Goal: Task Accomplishment & Management: Manage account settings

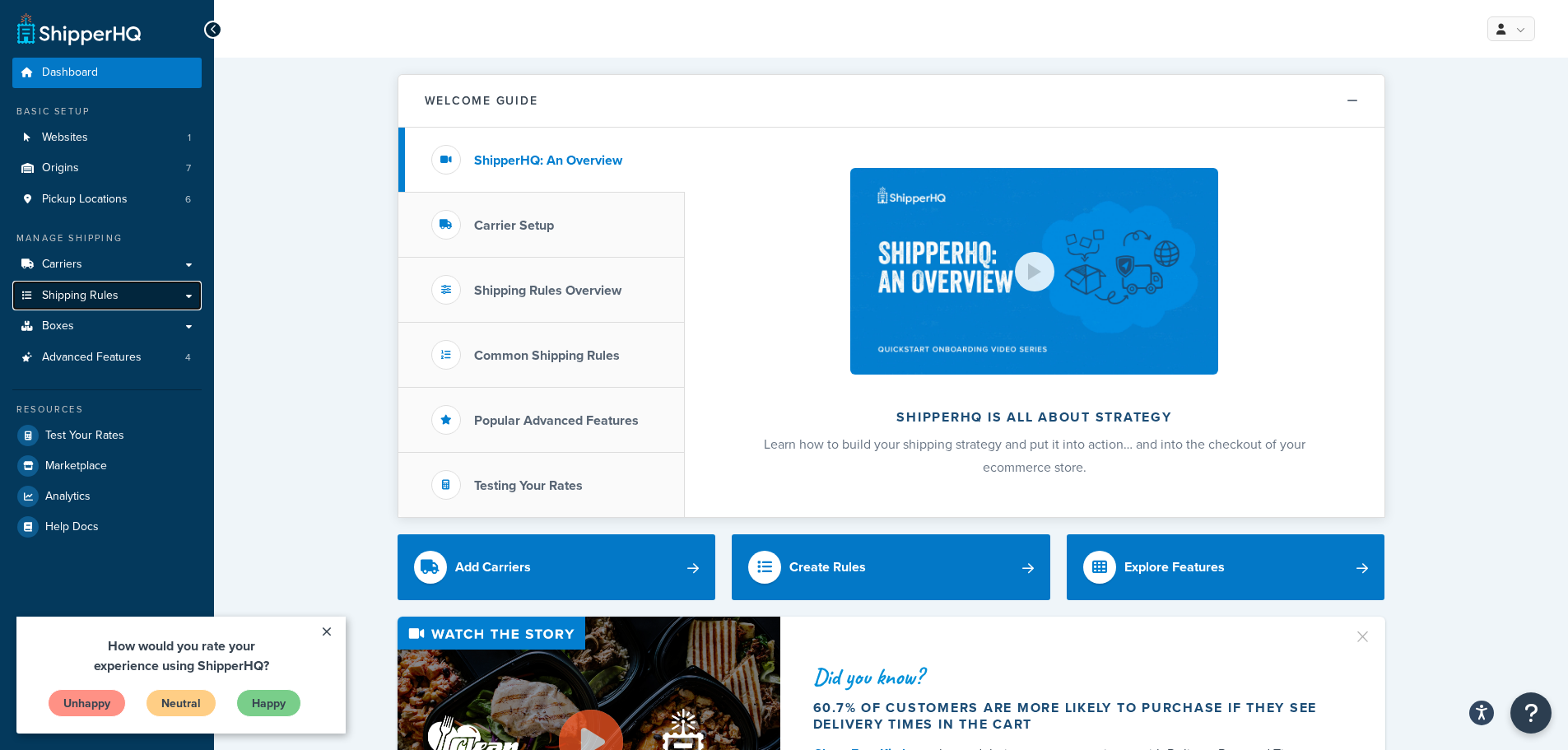
click at [83, 297] on span "Shipping Rules" at bounding box center [80, 296] width 77 height 14
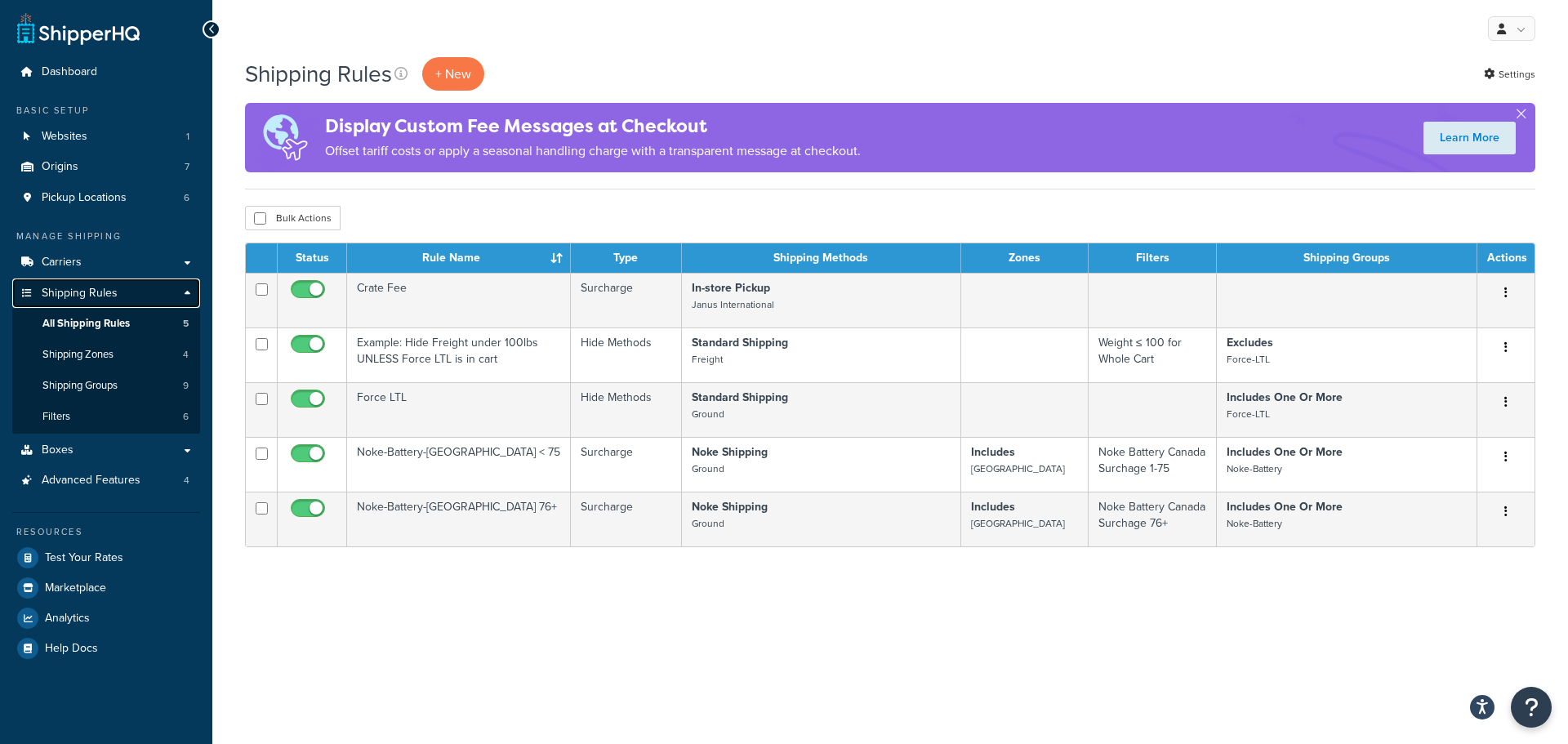
click at [140, 284] on link "Shipping Rules" at bounding box center [106, 293] width 188 height 30
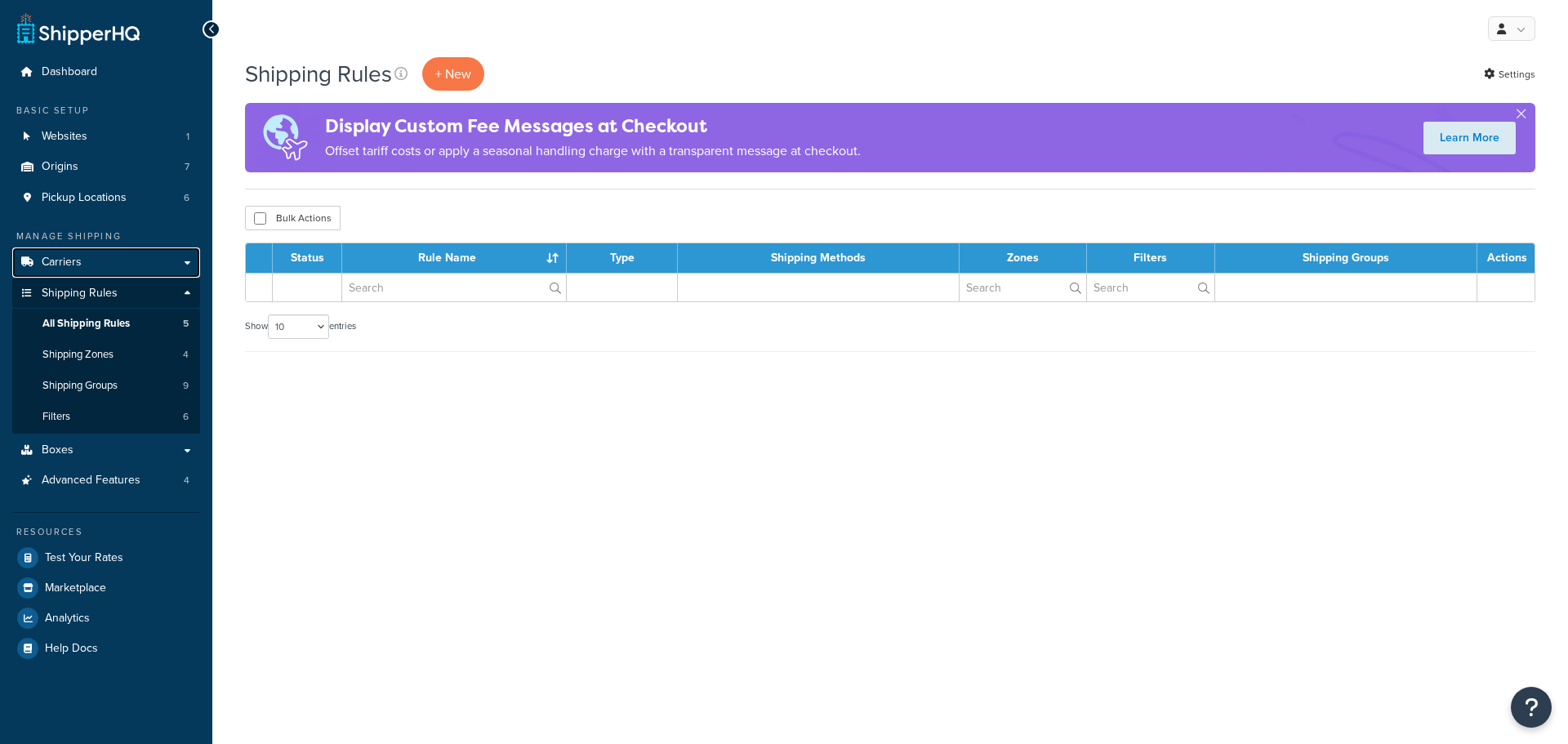
click at [161, 251] on link "Carriers" at bounding box center [106, 262] width 188 height 30
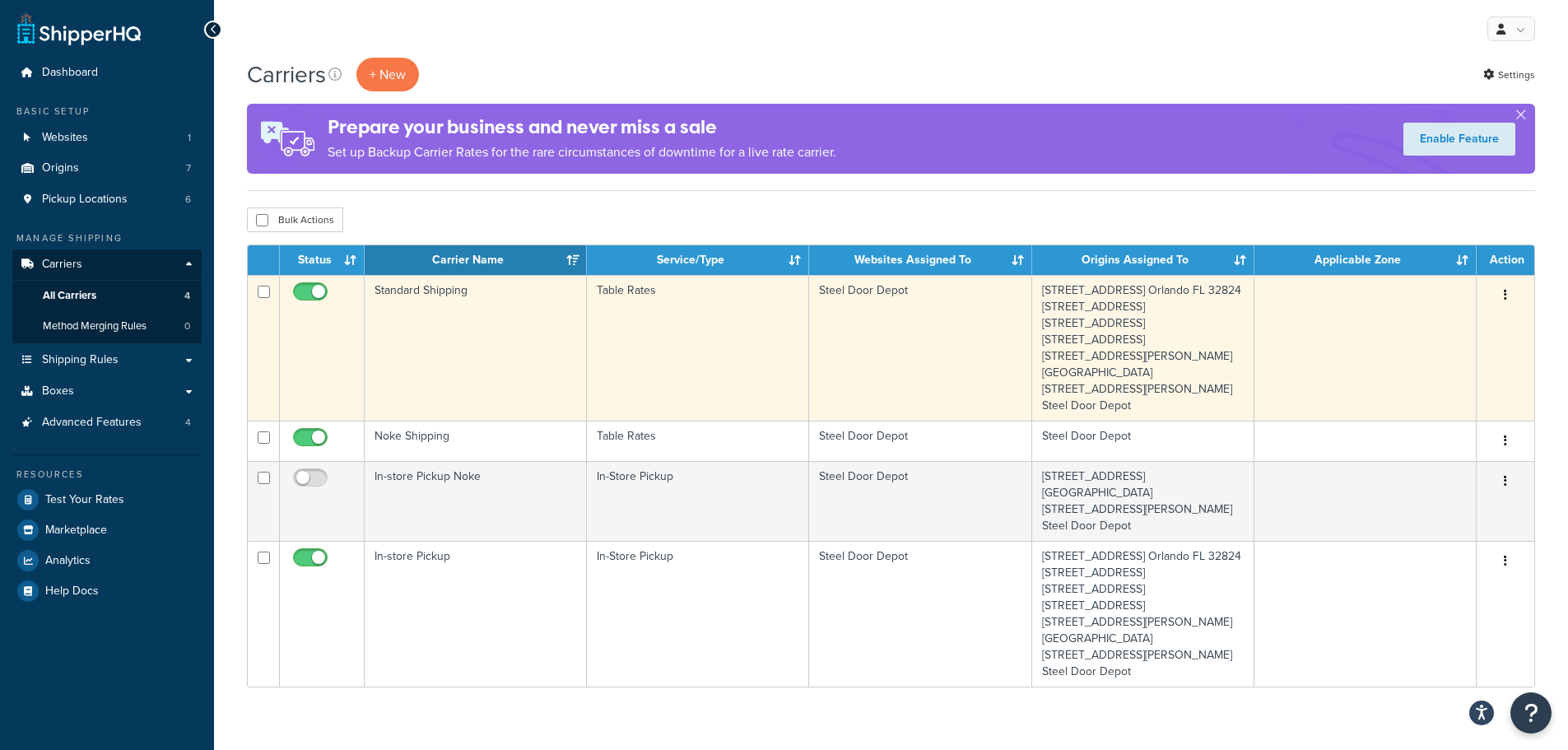
click at [1508, 296] on button "button" at bounding box center [1505, 296] width 23 height 26
click at [1475, 324] on link "Edit" at bounding box center [1438, 329] width 130 height 34
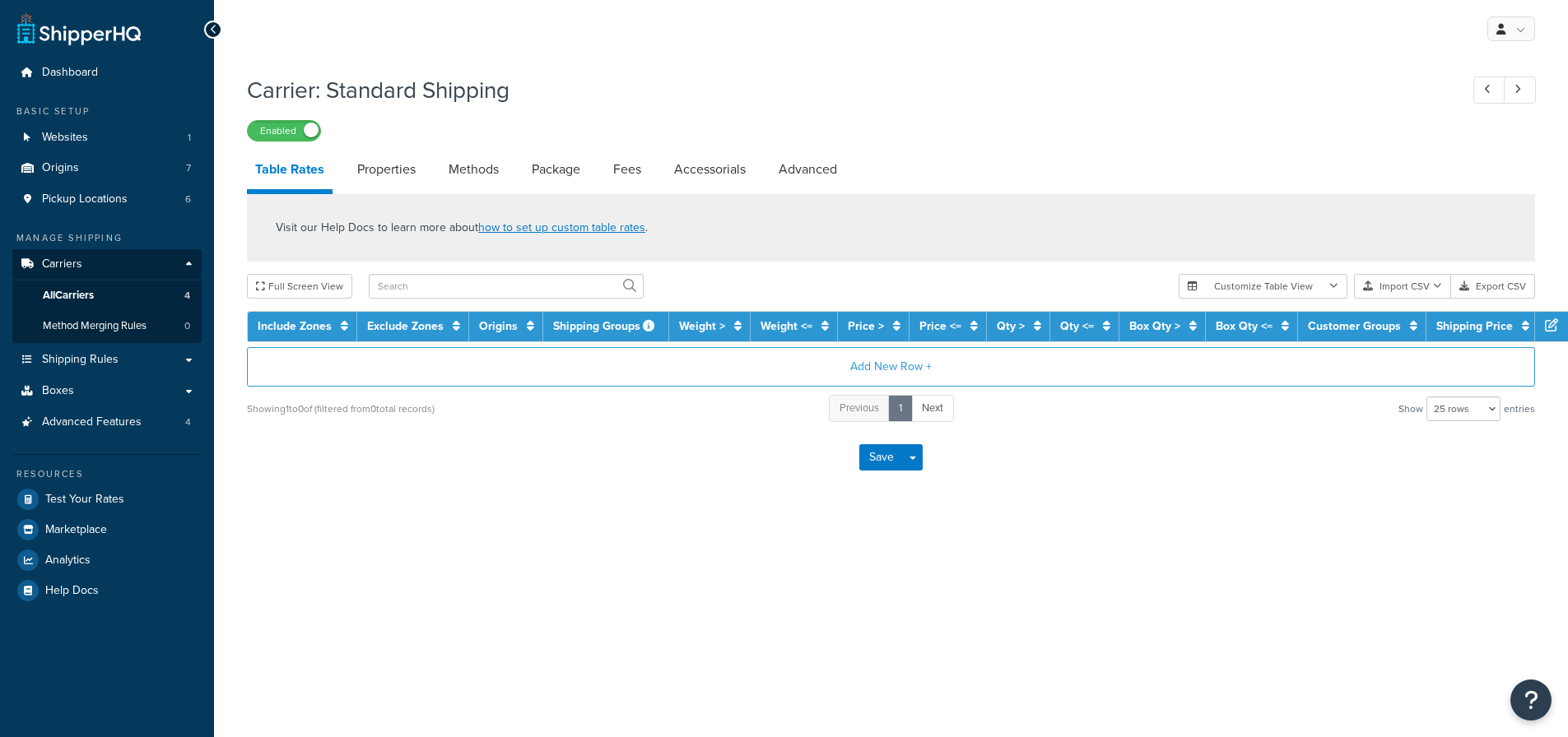
select select "25"
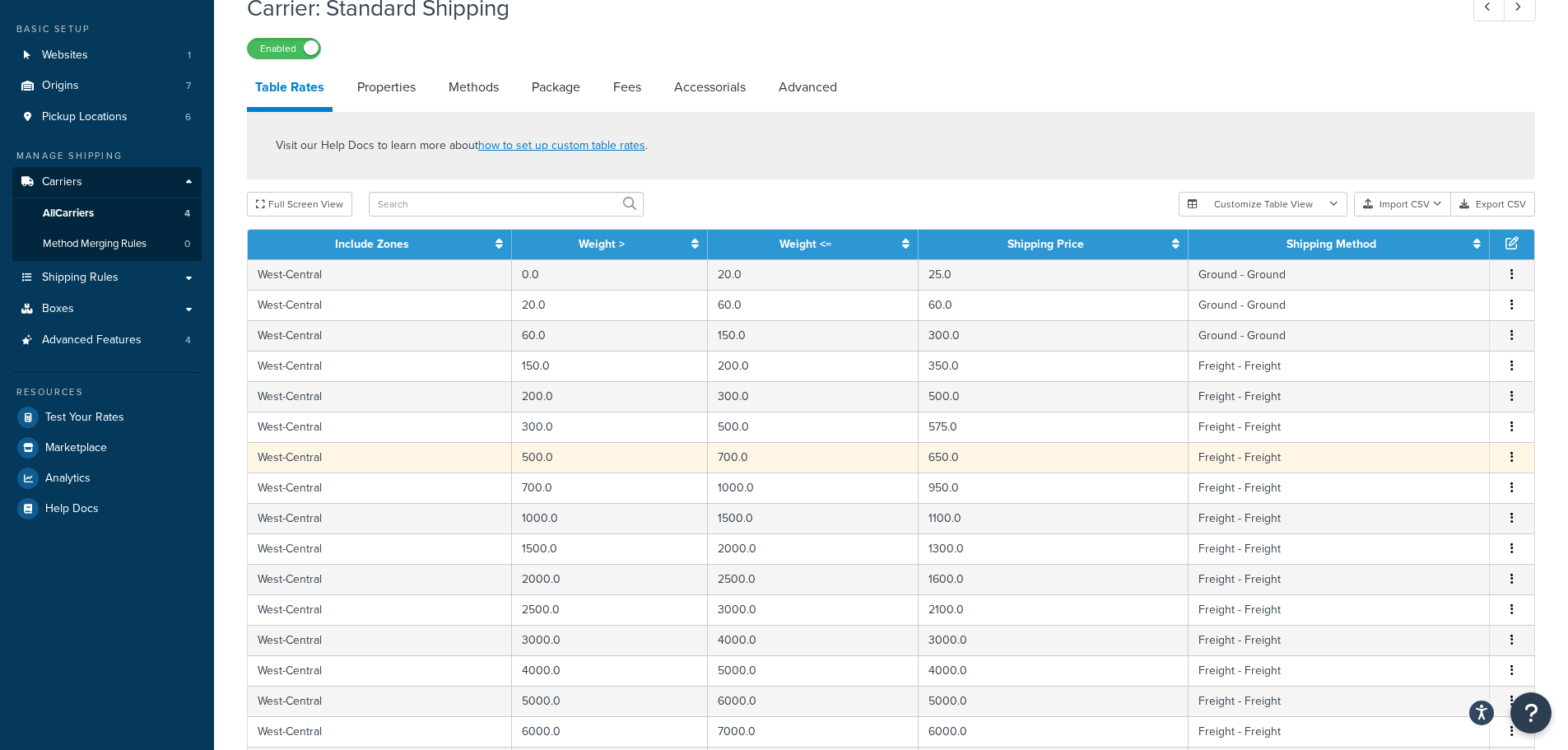
scroll to position [165, 0]
